Goal: Obtain resource: Download file/media

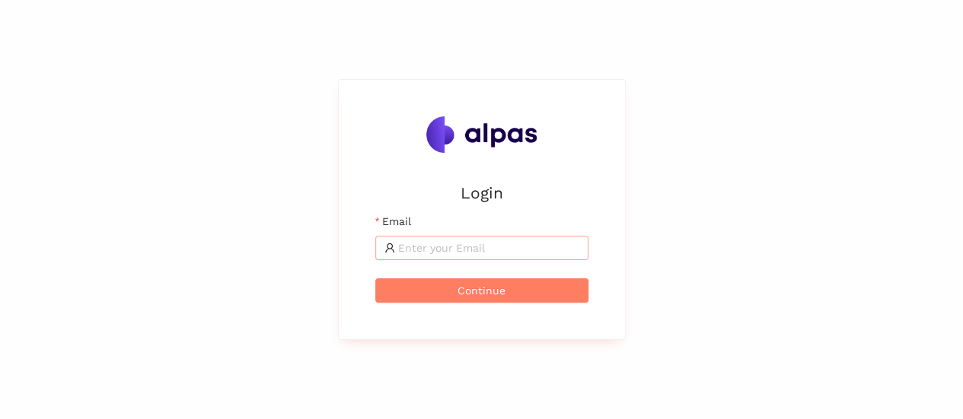
click at [489, 250] on input "Email" at bounding box center [488, 248] width 181 height 17
type input "[EMAIL_ADDRESS][DOMAIN_NAME]"
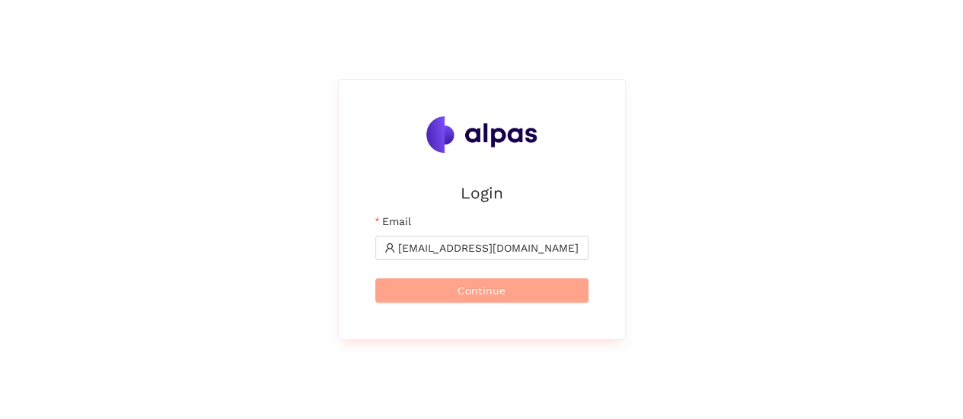
click at [511, 279] on button "Continue" at bounding box center [481, 290] width 213 height 24
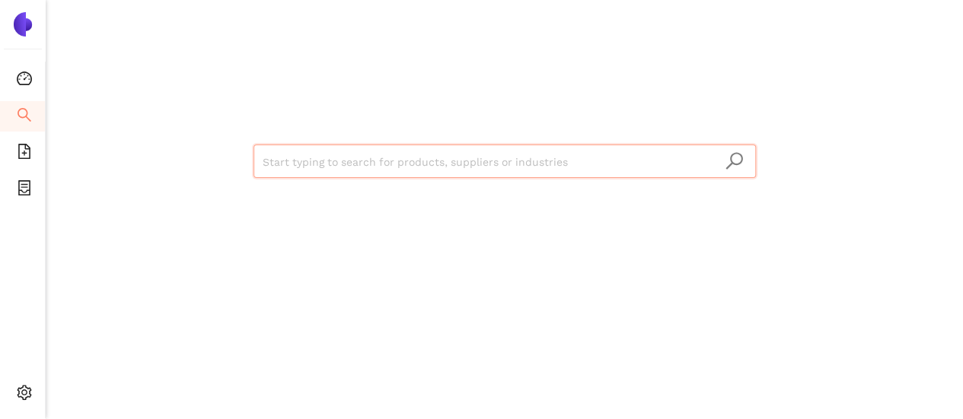
click at [463, 162] on input "search" at bounding box center [505, 161] width 484 height 33
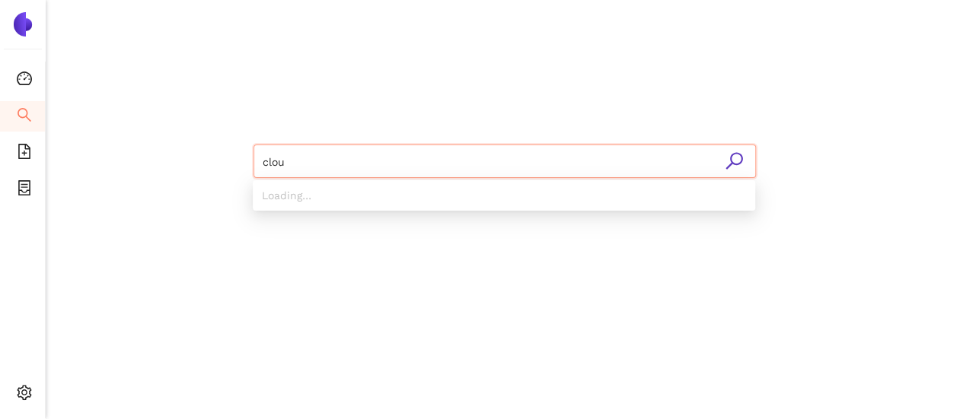
type input "cloud"
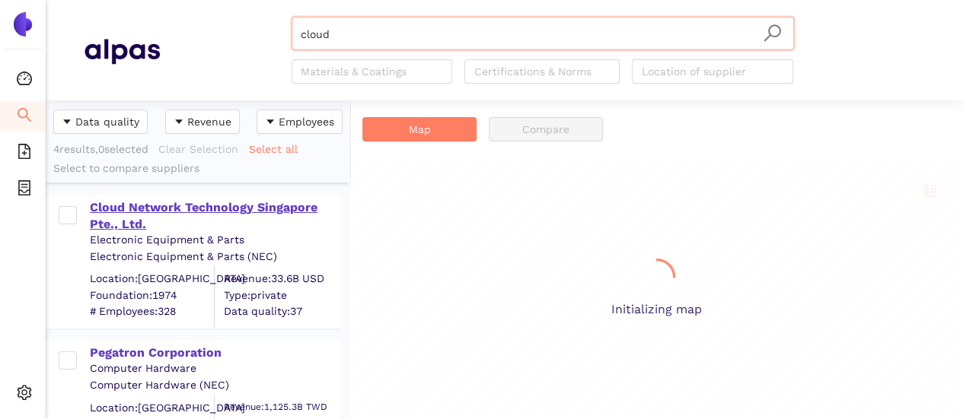
scroll to position [307, 292]
click at [216, 196] on div "Cloud Network Technology Singapore Pte., Ltd." at bounding box center [215, 214] width 250 height 37
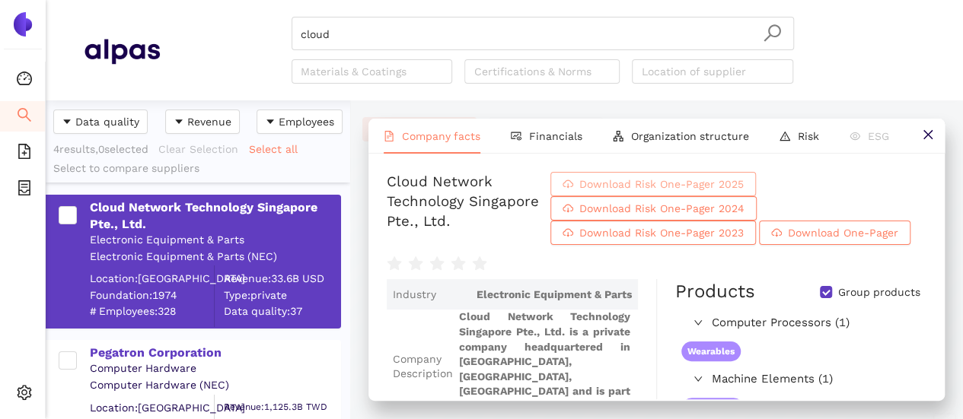
click at [678, 188] on span "Download Risk One-Pager 2025" at bounding box center [661, 184] width 164 height 17
